Goal: Information Seeking & Learning: Learn about a topic

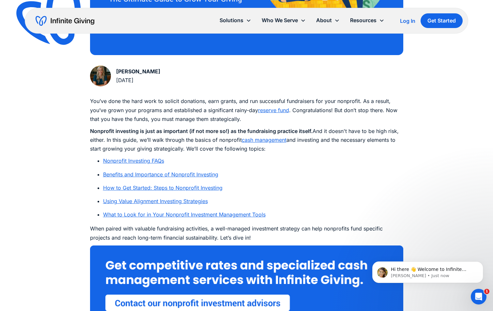
click at [131, 162] on link "Nonprofit Investing FAQs" at bounding box center [133, 161] width 61 height 7
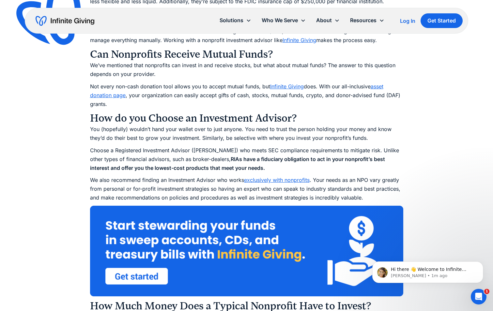
scroll to position [1078, 0]
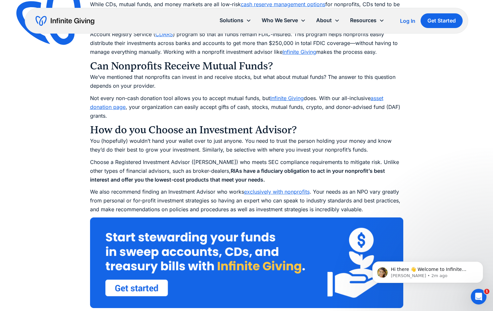
click at [272, 192] on link "exclusively with nonprofits" at bounding box center [277, 192] width 66 height 7
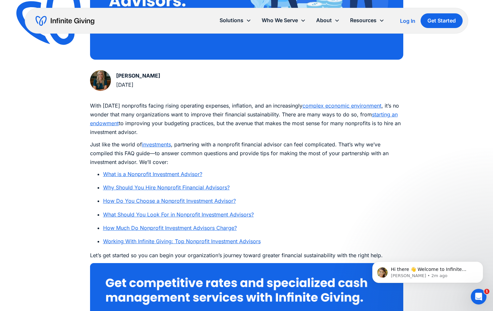
scroll to position [326, 0]
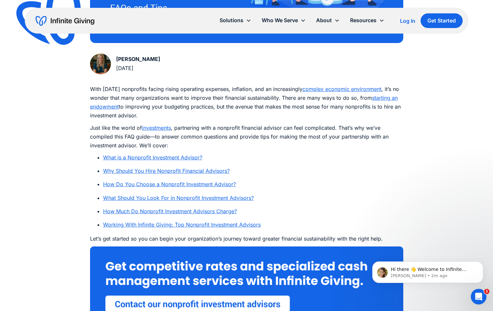
click at [174, 156] on link "What is a Nonprofit Investment Advisor?" at bounding box center [152, 157] width 99 height 7
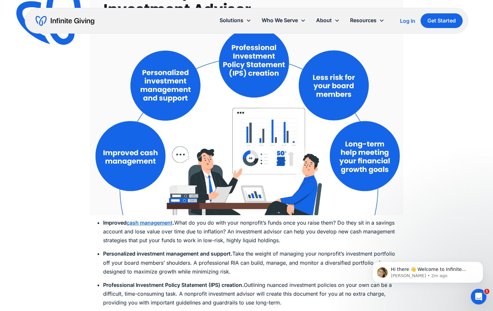
scroll to position [883, 0]
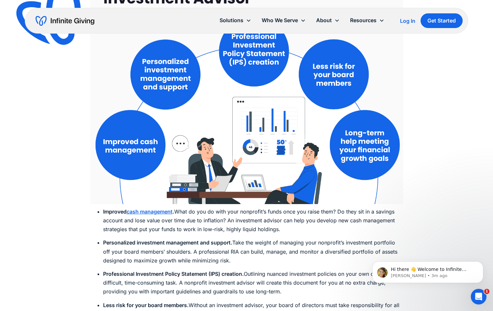
click at [148, 211] on strong "cash management" at bounding box center [150, 211] width 46 height 7
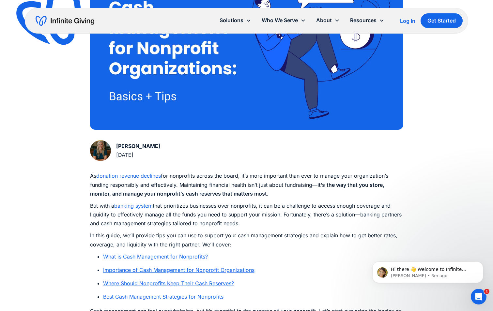
scroll to position [228, 0]
